Goal: Find specific page/section: Find specific page/section

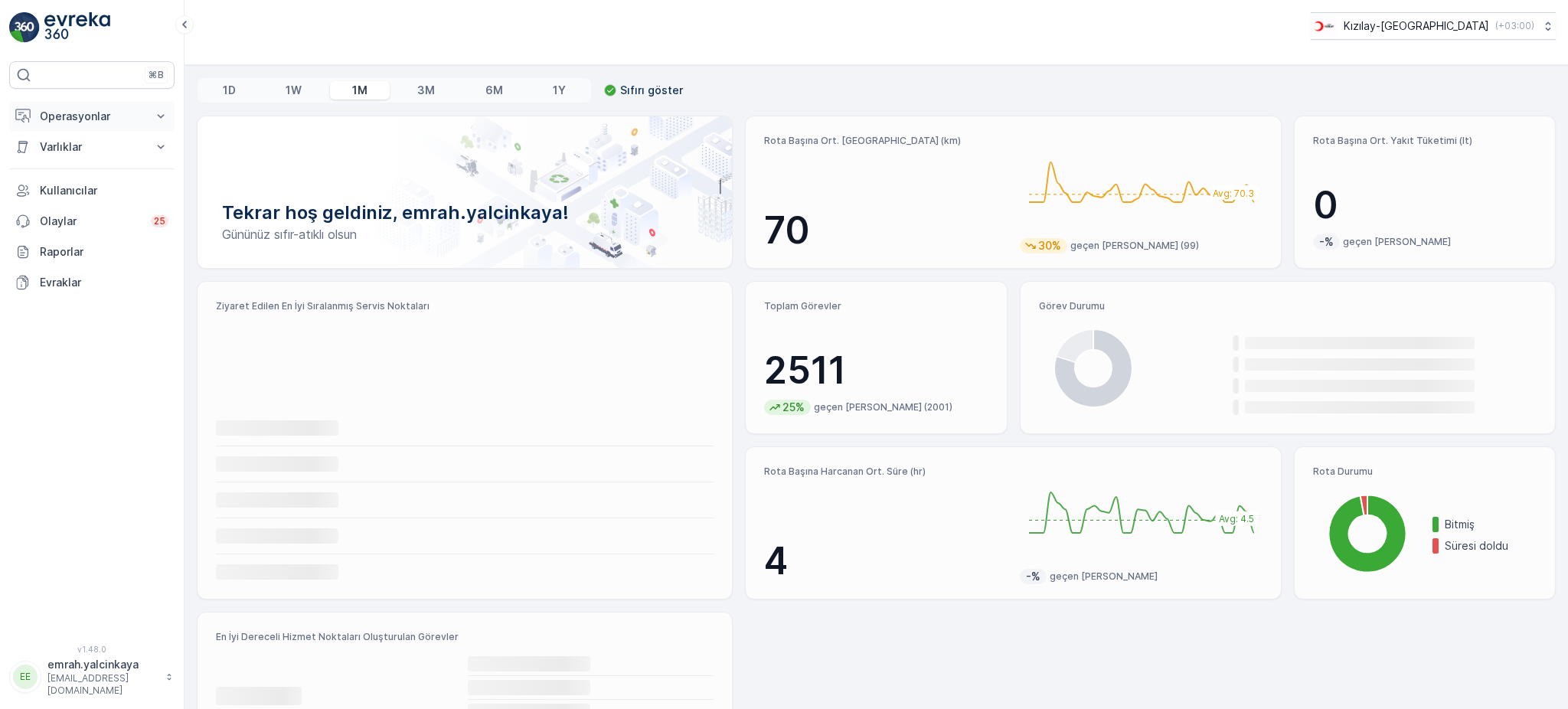
click at [32, 111] on button "Operasyonlar" at bounding box center [91, 116] width 166 height 30
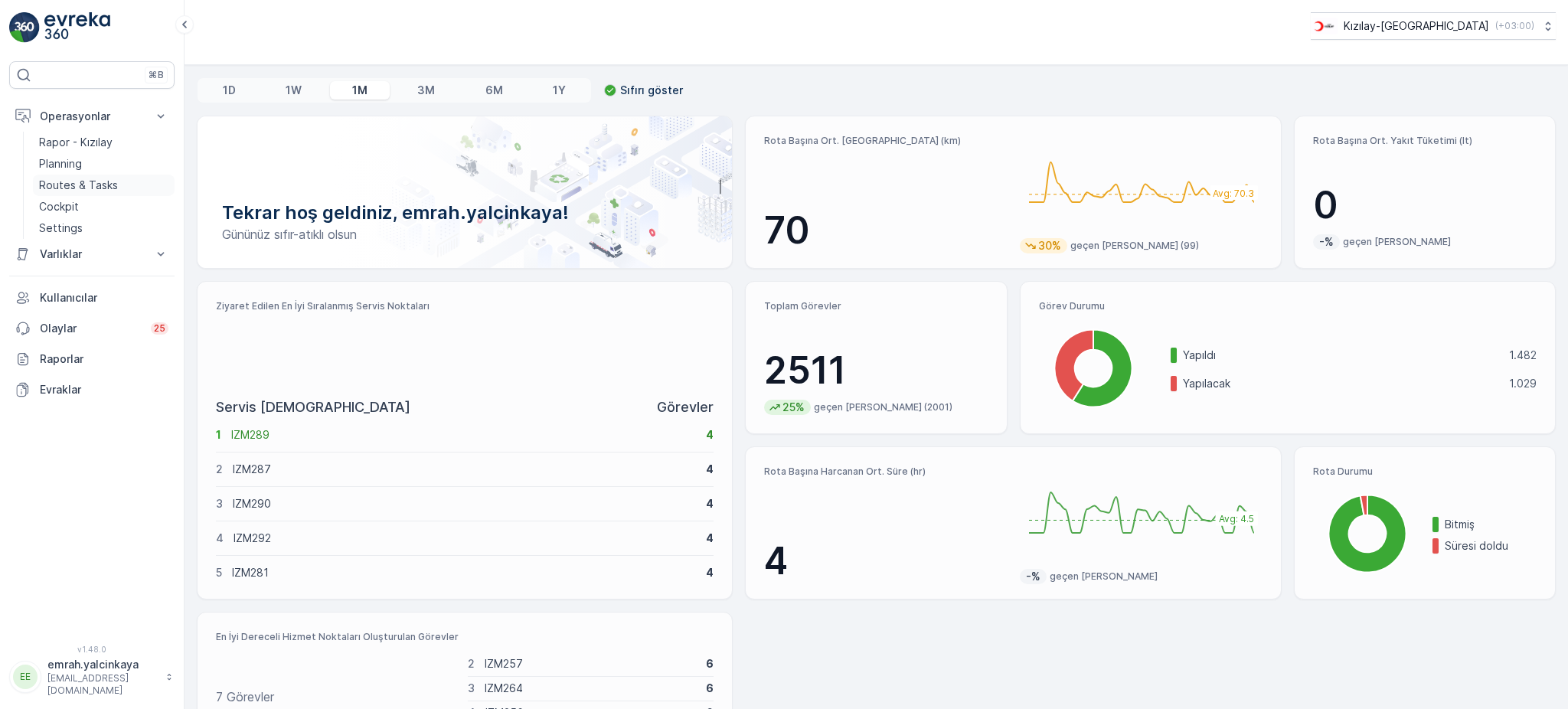
click at [39, 189] on p "Routes & Tasks" at bounding box center [79, 185] width 79 height 15
